Goal: Task Accomplishment & Management: Manage account settings

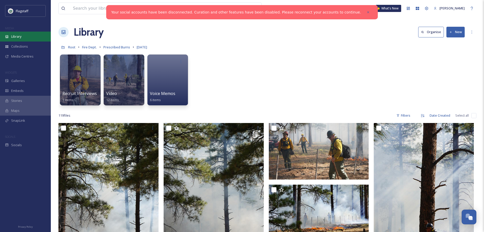
click at [18, 37] on span "Library" at bounding box center [16, 36] width 10 height 5
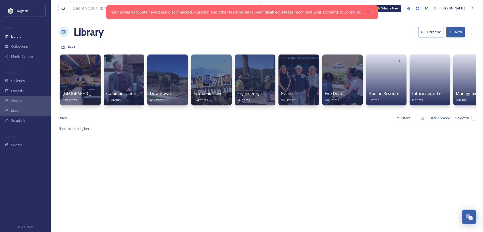
click at [429, 33] on button "Organise" at bounding box center [431, 32] width 26 height 10
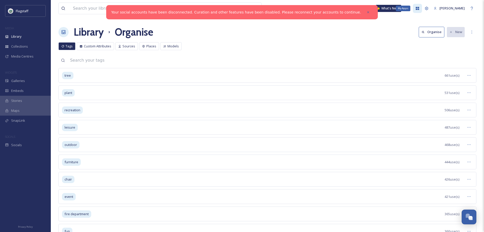
click at [415, 9] on icon at bounding box center [417, 8] width 4 height 4
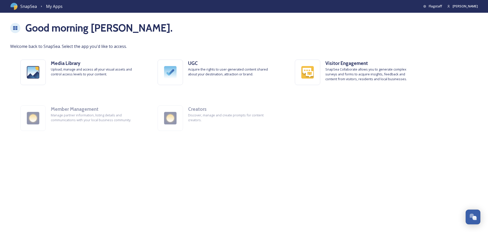
click at [26, 6] on span "SnapSea" at bounding box center [28, 6] width 17 height 6
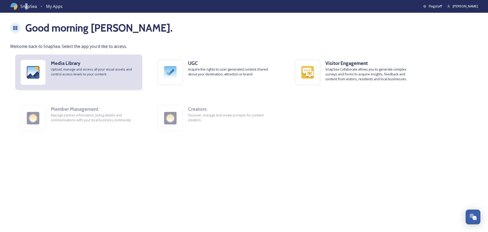
click at [75, 63] on strong "Media Library" at bounding box center [65, 63] width 29 height 6
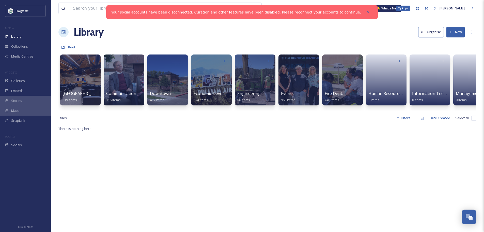
click at [402, 10] on div "View all files What's New My Apps Amanda Macholl" at bounding box center [267, 8] width 418 height 17
click at [407, 9] on icon at bounding box center [408, 8] width 4 height 4
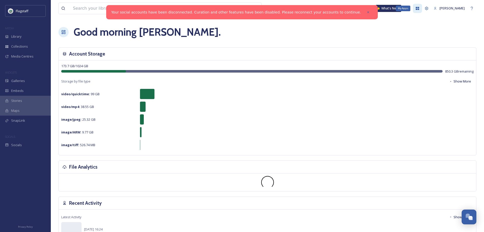
click at [418, 10] on icon at bounding box center [417, 8] width 4 height 4
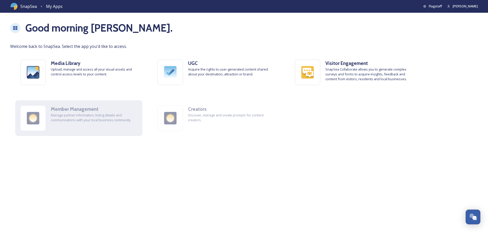
click at [72, 111] on strong "Member Management" at bounding box center [75, 109] width 48 height 6
click at [125, 112] on h3 "Member Management" at bounding box center [94, 108] width 86 height 7
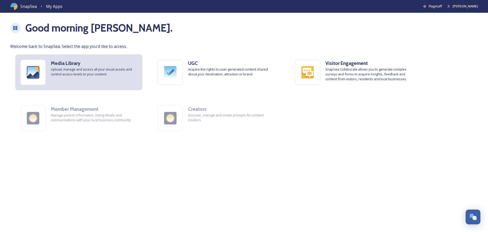
click at [89, 64] on h3 "Media Library" at bounding box center [94, 62] width 86 height 7
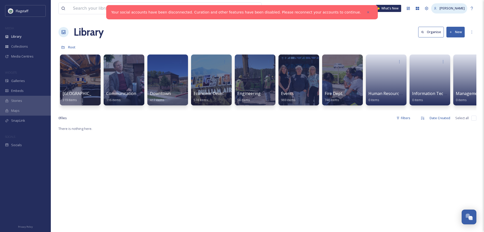
click at [451, 7] on span "[PERSON_NAME]" at bounding box center [452, 8] width 25 height 5
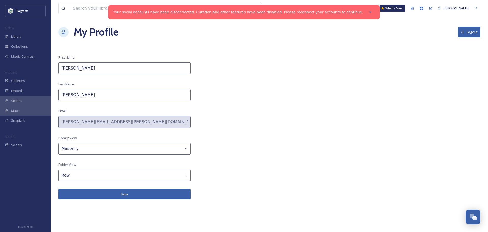
click at [451, 7] on span "[PERSON_NAME]" at bounding box center [455, 8] width 25 height 5
click at [24, 11] on span "Flagstaff" at bounding box center [22, 11] width 13 height 5
click at [13, 36] on span "Library" at bounding box center [16, 36] width 10 height 5
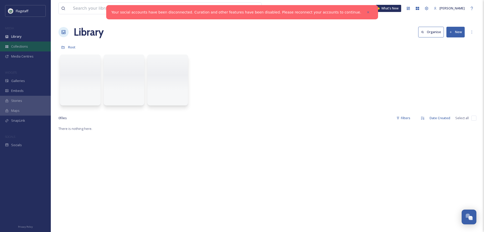
click at [18, 44] on span "Collections" at bounding box center [19, 46] width 17 height 5
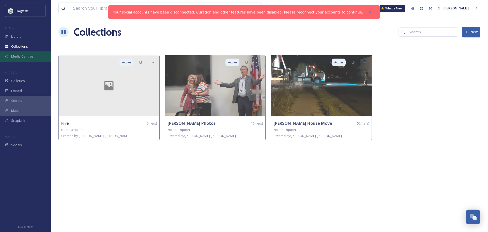
click at [21, 57] on span "Media Centres" at bounding box center [22, 56] width 22 height 5
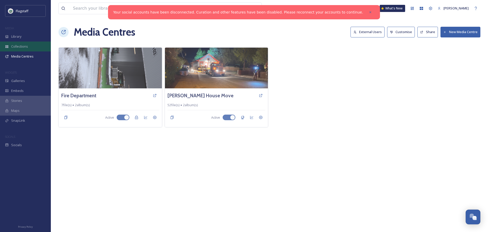
click at [19, 48] on span "Collections" at bounding box center [19, 46] width 17 height 5
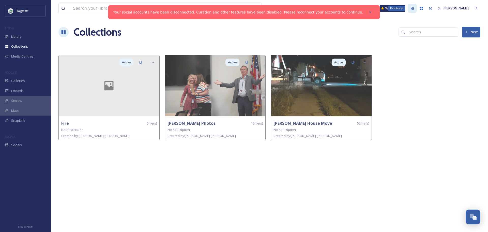
click at [410, 8] on icon at bounding box center [412, 8] width 4 height 4
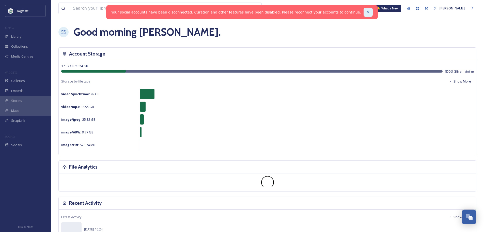
click at [366, 12] on icon at bounding box center [368, 12] width 4 height 4
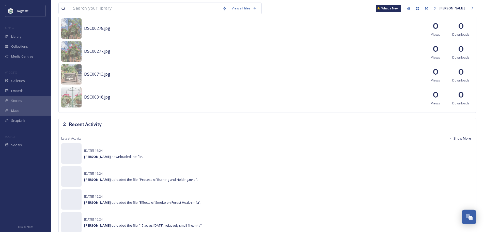
scroll to position [305, 0]
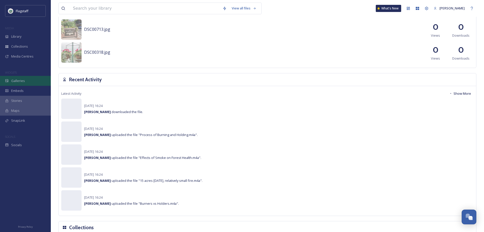
click at [22, 79] on span "Galleries" at bounding box center [18, 80] width 14 height 5
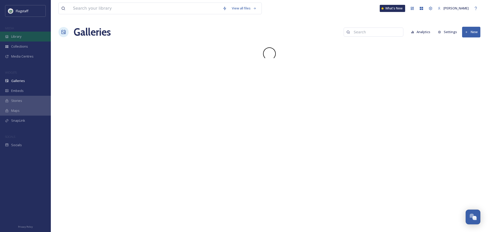
click at [29, 37] on div "Library" at bounding box center [25, 37] width 51 height 10
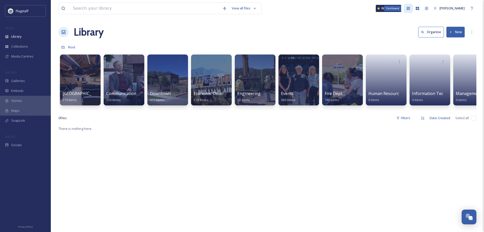
click at [409, 9] on icon at bounding box center [408, 8] width 4 height 4
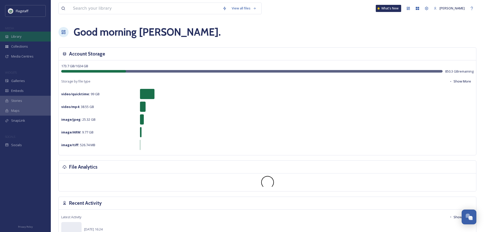
click at [16, 38] on span "Library" at bounding box center [16, 36] width 10 height 5
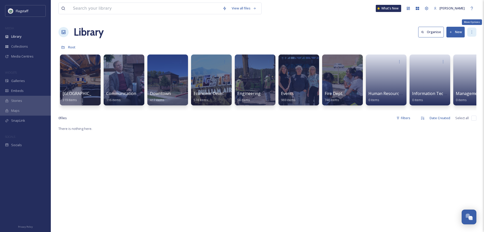
click at [475, 31] on div "More Options" at bounding box center [471, 31] width 9 height 9
click at [351, 33] on div "Library Organise New" at bounding box center [267, 31] width 418 height 15
click at [473, 10] on div "Help" at bounding box center [471, 8] width 9 height 9
click at [428, 8] on div "Team Settings" at bounding box center [426, 8] width 9 height 9
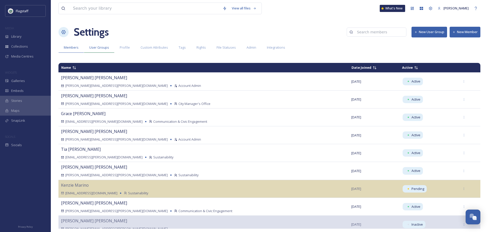
click at [101, 47] on span "User Groups" at bounding box center [99, 47] width 20 height 5
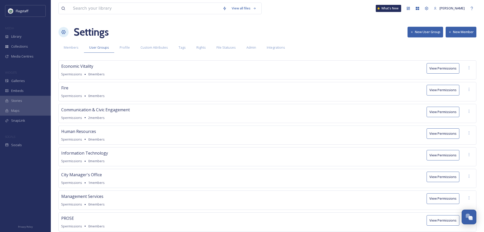
click at [457, 30] on button "New Member" at bounding box center [461, 32] width 31 height 10
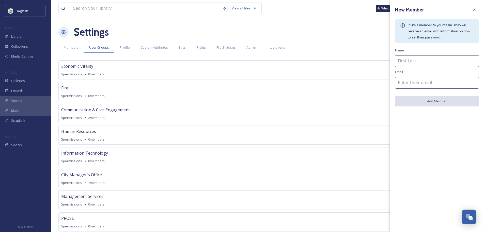
click at [427, 57] on input at bounding box center [437, 61] width 84 height 12
type input "[PERSON_NAME]"
click at [435, 83] on input at bounding box center [437, 83] width 84 height 12
paste input "Jessica.Matias@flagstaffaz.gov"
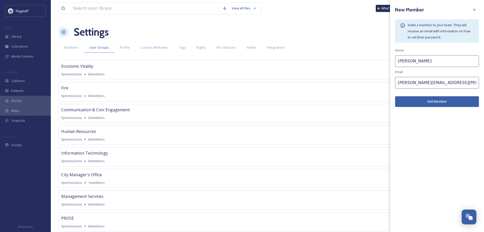
type input "Jessica.Matias@flagstaffaz.gov"
click at [429, 102] on button "Add Member" at bounding box center [437, 101] width 84 height 10
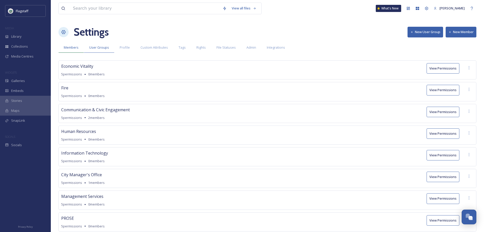
click at [71, 48] on span "Members" at bounding box center [71, 47] width 15 height 5
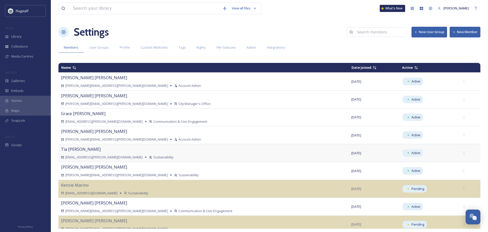
scroll to position [25, 0]
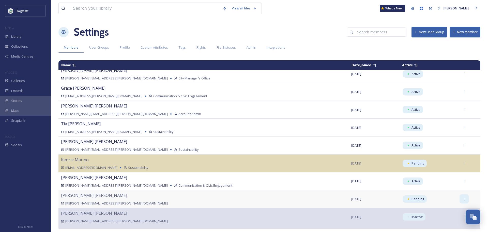
click at [462, 198] on icon at bounding box center [463, 198] width 3 height 3
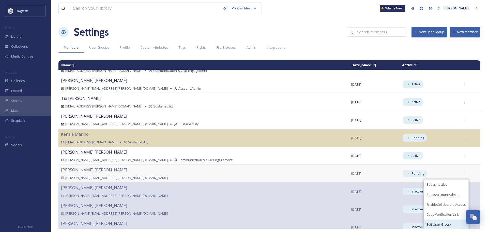
click at [440, 222] on div "Edit User Group" at bounding box center [446, 224] width 44 height 10
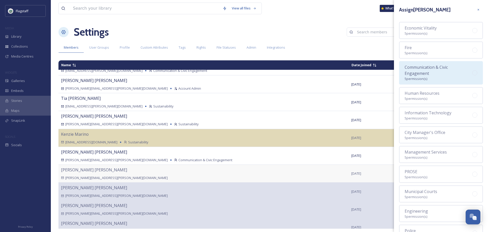
click at [441, 70] on span "Communication & Civic Engagement" at bounding box center [426, 70] width 43 height 12
click at [474, 9] on div at bounding box center [478, 9] width 9 height 9
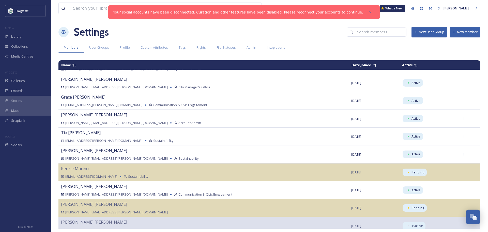
scroll to position [25, 0]
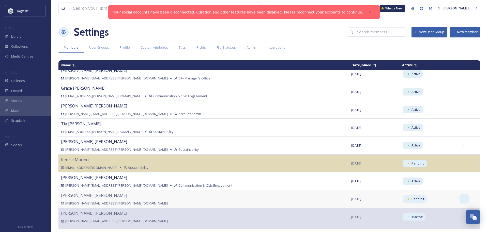
click at [462, 197] on icon at bounding box center [463, 198] width 3 height 3
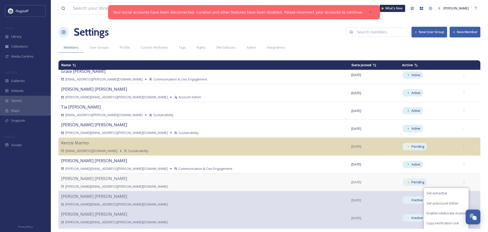
scroll to position [51, 0]
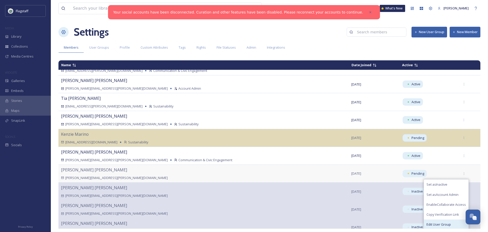
click at [441, 221] on div "Edit User Group" at bounding box center [446, 224] width 44 height 10
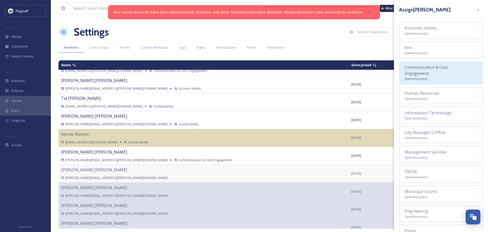
click at [435, 70] on span "Communication & Civic Engagement" at bounding box center [426, 70] width 43 height 12
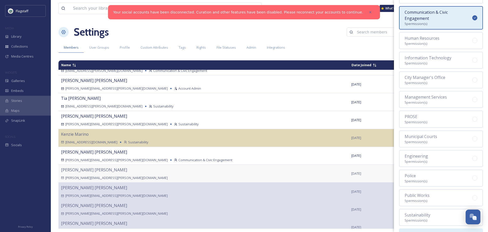
scroll to position [138, 0]
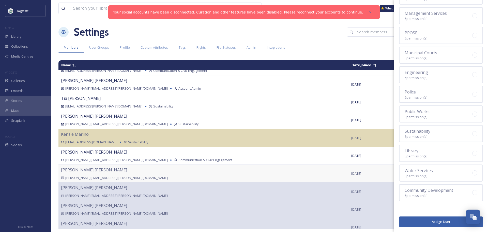
click at [447, 215] on div "Economic Vitality 5 permission(s) Fire 5 permission(s) Communication & Civic En…" at bounding box center [441, 49] width 84 height 333
click at [433, 221] on button "Assign User" at bounding box center [441, 221] width 84 height 10
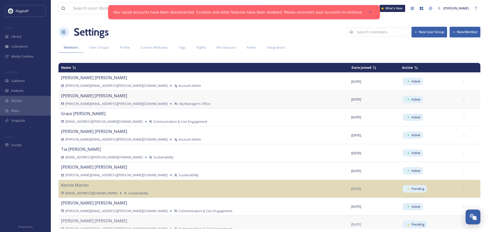
scroll to position [25, 0]
